Goal: Task Accomplishment & Management: Manage account settings

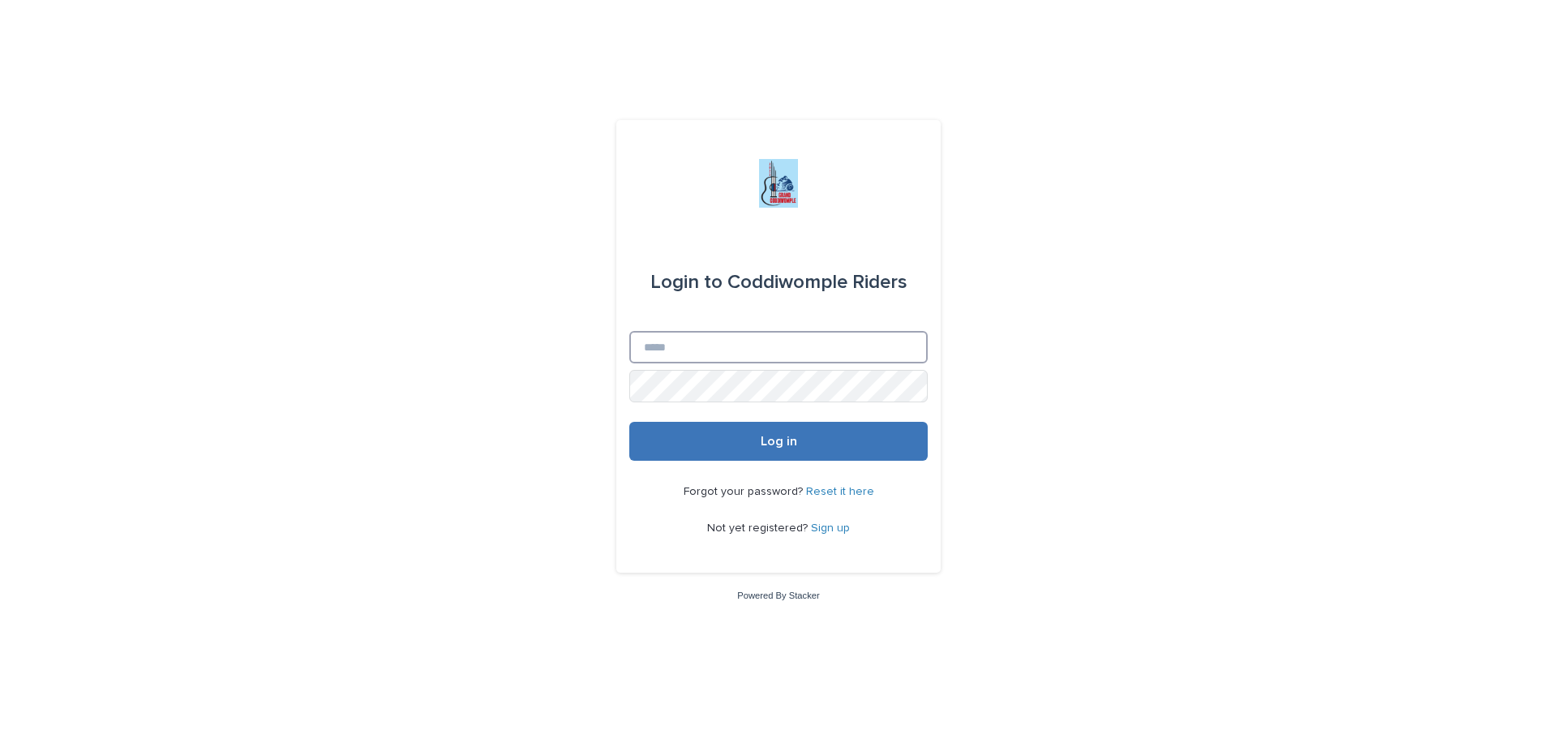
type input "**********"
click at [764, 441] on span "Log in" at bounding box center [779, 441] width 36 height 13
